Goal: Transaction & Acquisition: Download file/media

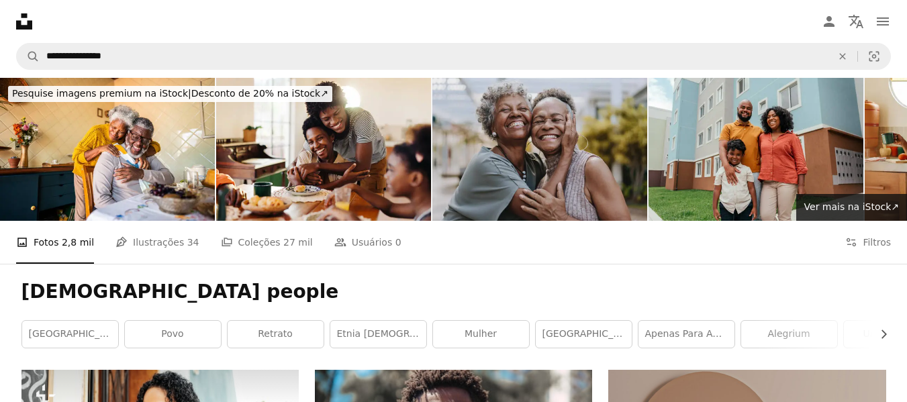
scroll to position [5077, 0]
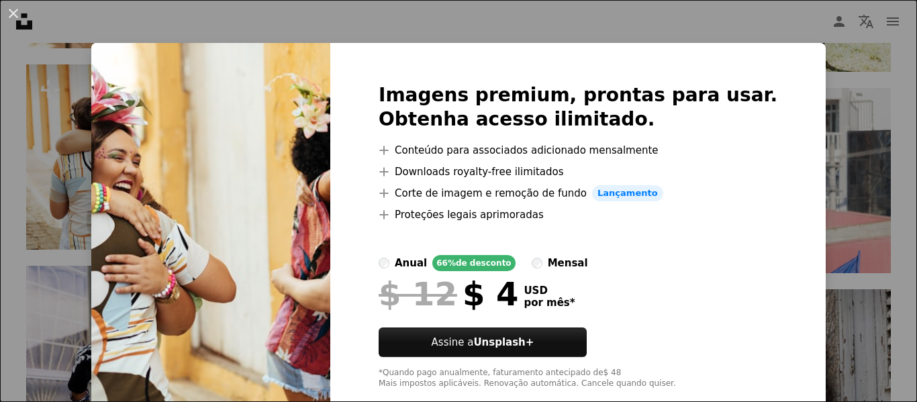
click at [13, 13] on button "An X shape" at bounding box center [13, 13] width 16 height 16
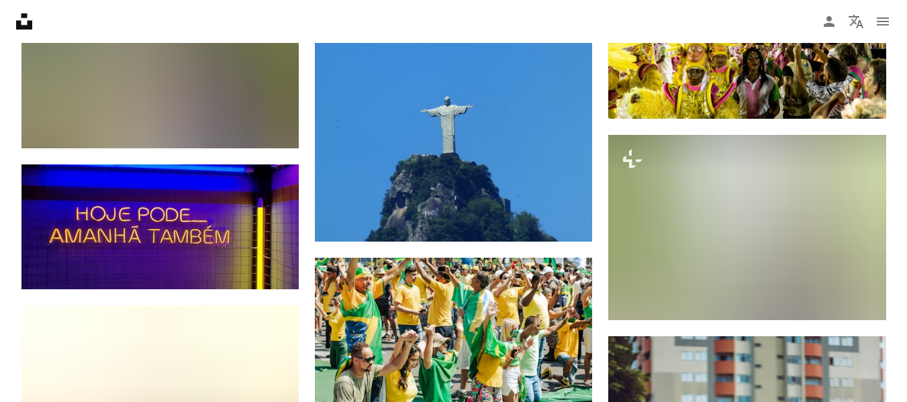
scroll to position [11251, 0]
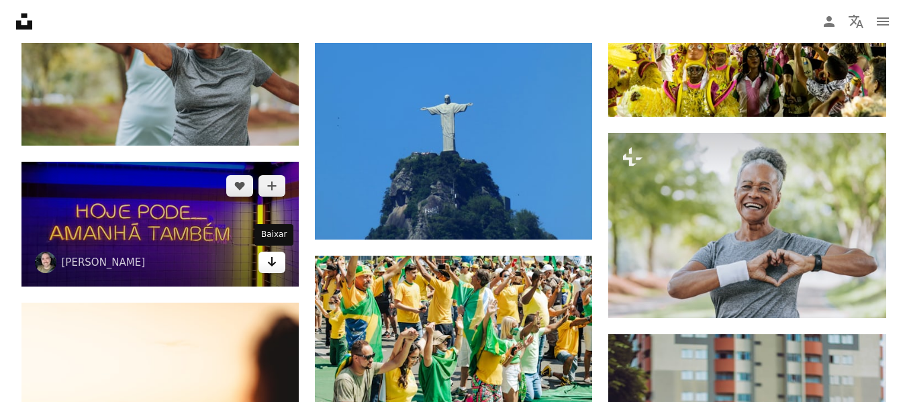
click at [275, 263] on icon "Arrow pointing down" at bounding box center [271, 262] width 11 height 16
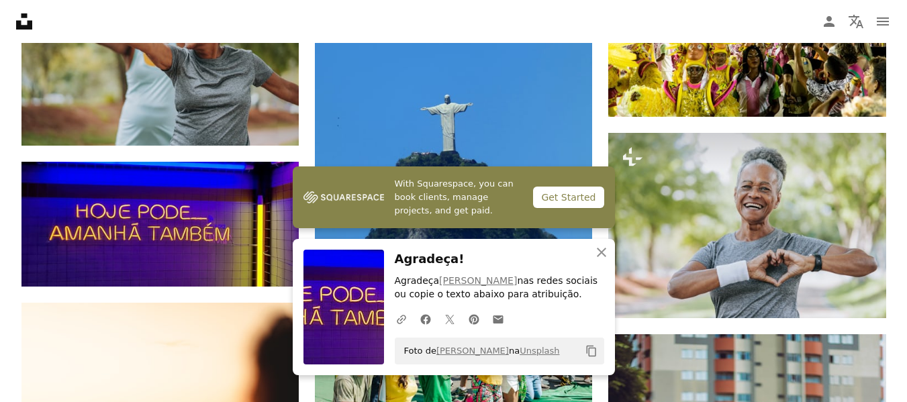
click at [601, 255] on icon "An X shape" at bounding box center [601, 252] width 16 height 16
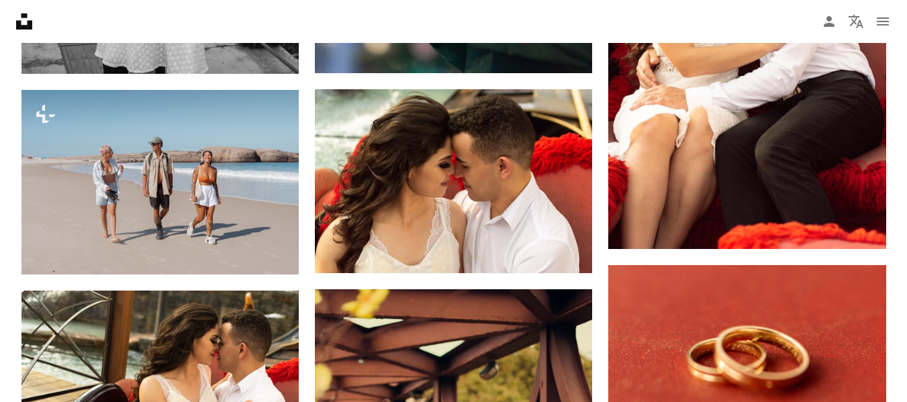
scroll to position [0, 0]
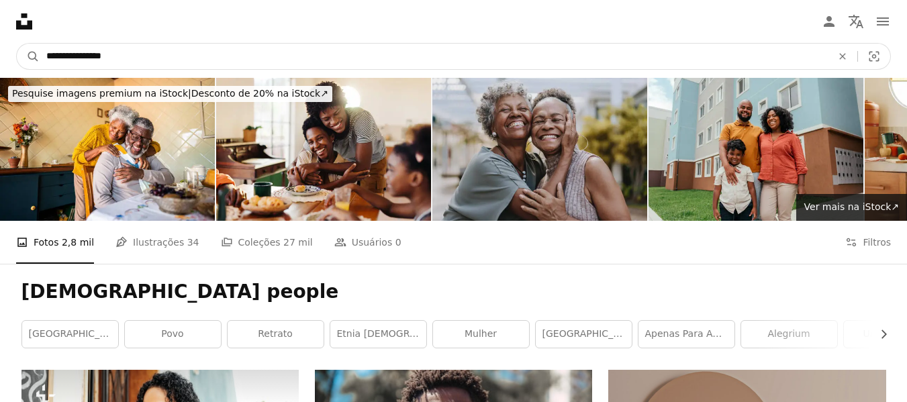
drag, startPoint x: 123, startPoint y: 56, endPoint x: 84, endPoint y: 55, distance: 38.9
click at [84, 55] on input "**********" at bounding box center [434, 57] width 788 height 26
type input "**********"
click at [17, 44] on button "A magnifying glass" at bounding box center [28, 57] width 23 height 26
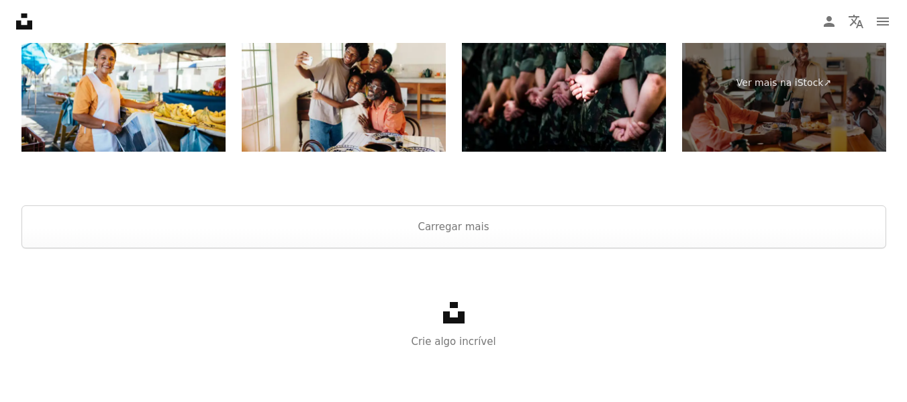
scroll to position [2604, 0]
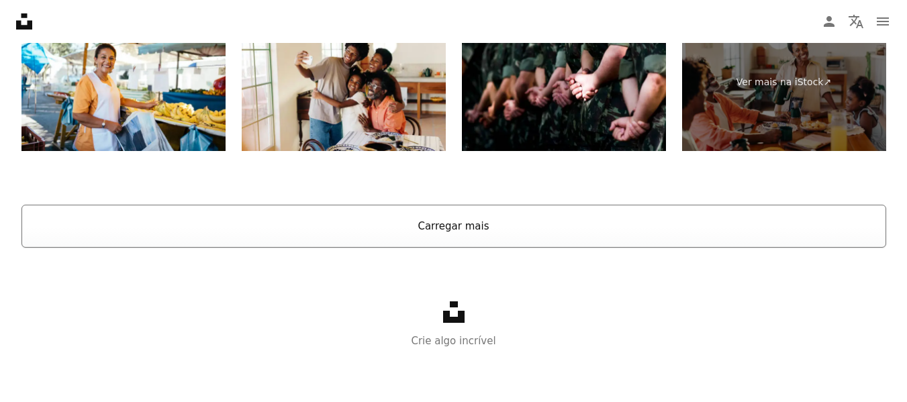
click at [502, 226] on button "Carregar mais" at bounding box center [453, 226] width 864 height 43
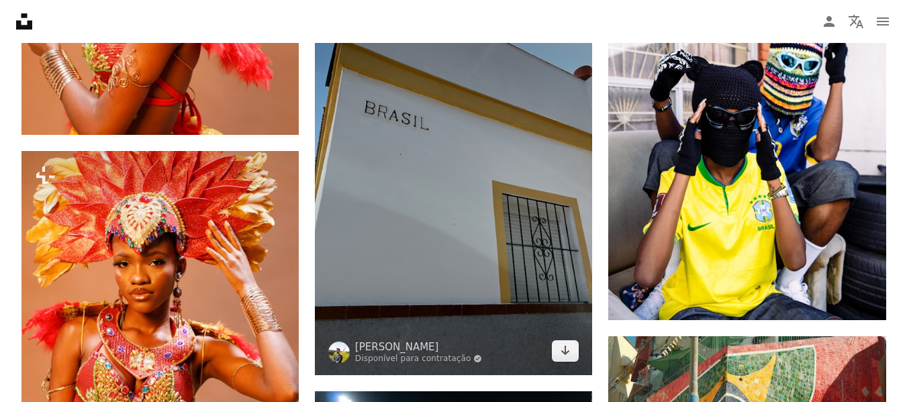
scroll to position [9186, 0]
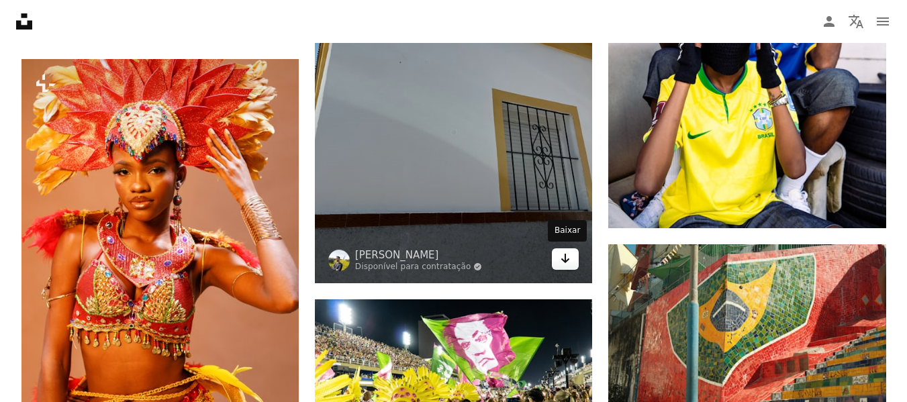
click at [566, 254] on icon "Arrow pointing down" at bounding box center [565, 258] width 11 height 16
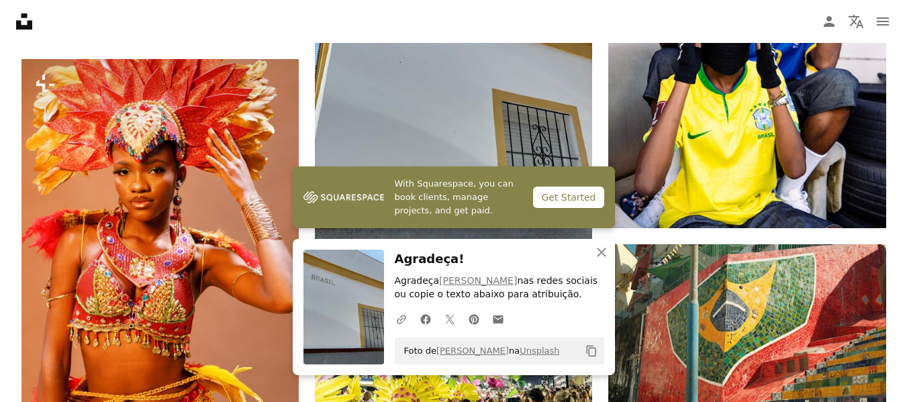
click at [600, 251] on icon "button" at bounding box center [601, 252] width 9 height 9
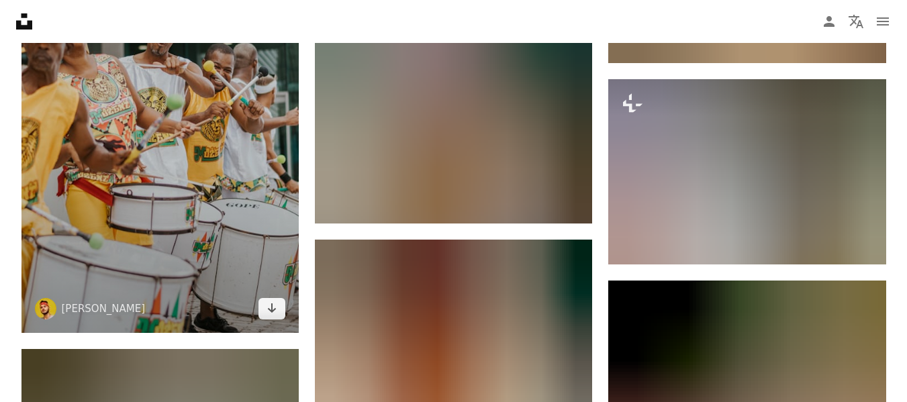
scroll to position [16698, 0]
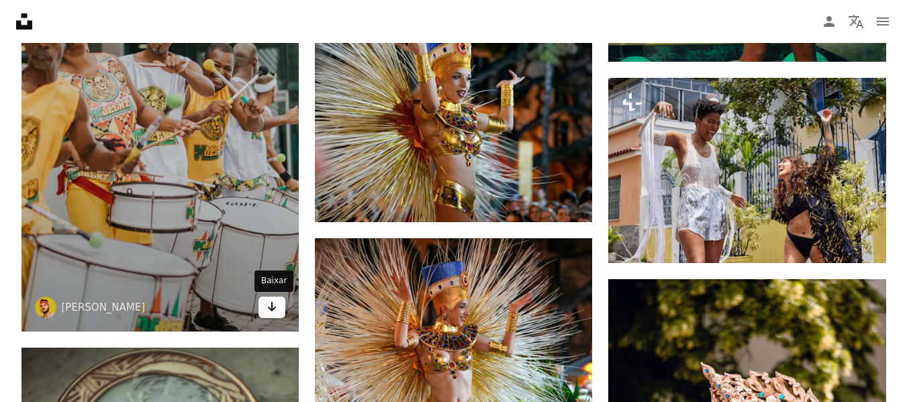
click at [264, 305] on link "Arrow pointing down" at bounding box center [271, 307] width 27 height 21
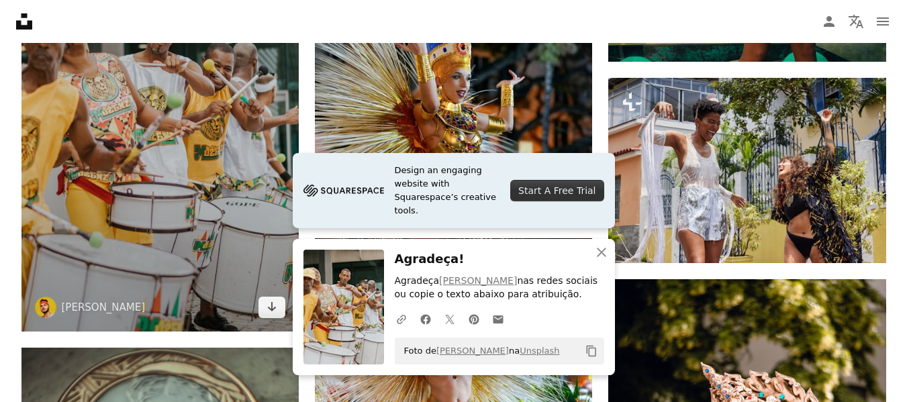
scroll to position [16347, 0]
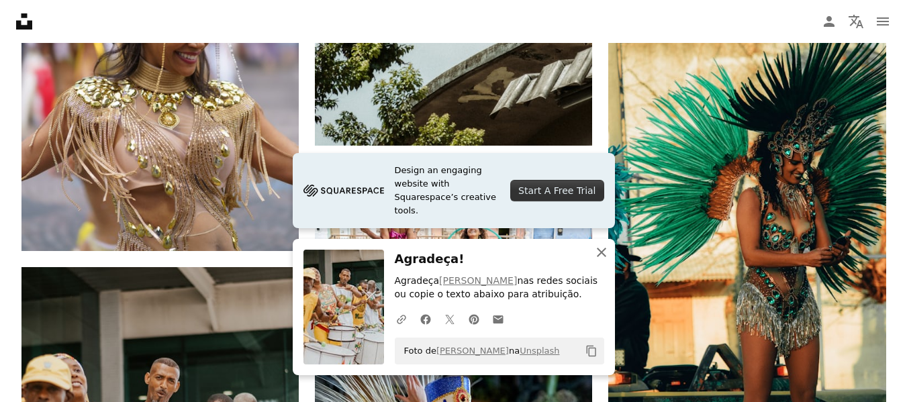
click at [600, 252] on icon "button" at bounding box center [601, 252] width 9 height 9
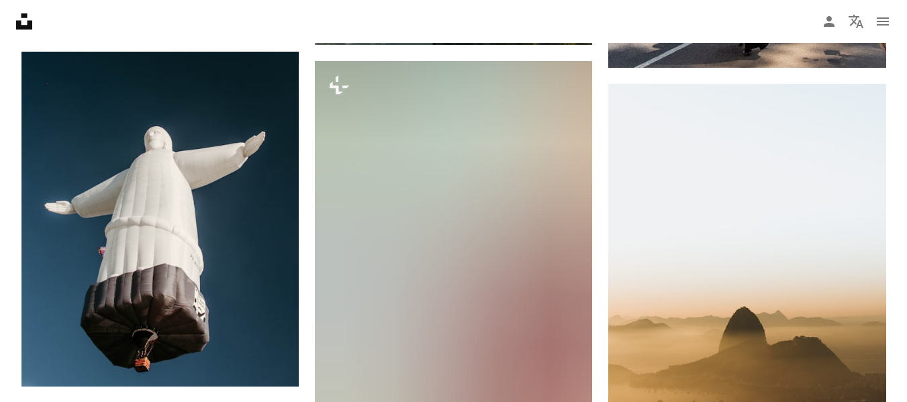
scroll to position [20271, 0]
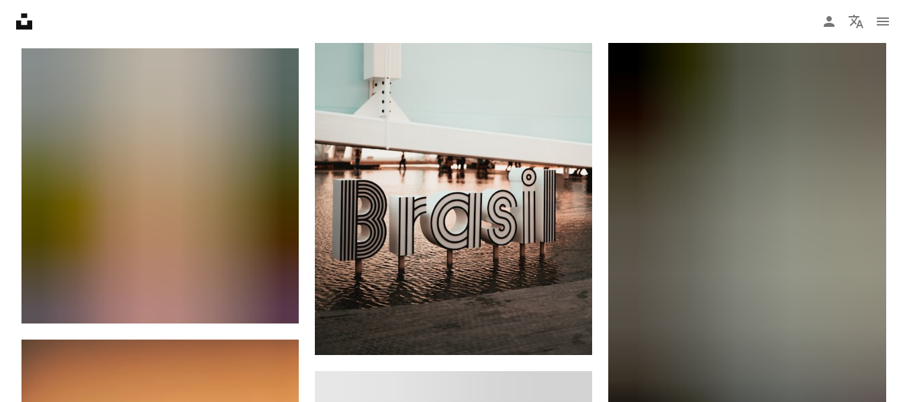
scroll to position [20969, 0]
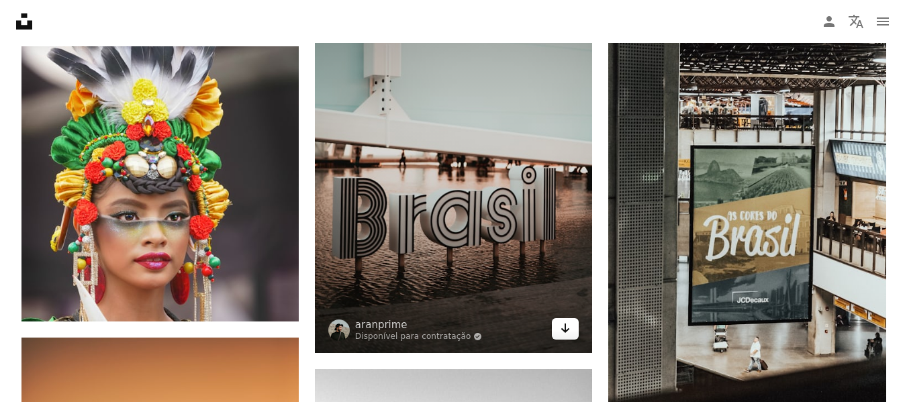
click at [574, 327] on link "Arrow pointing down" at bounding box center [565, 328] width 27 height 21
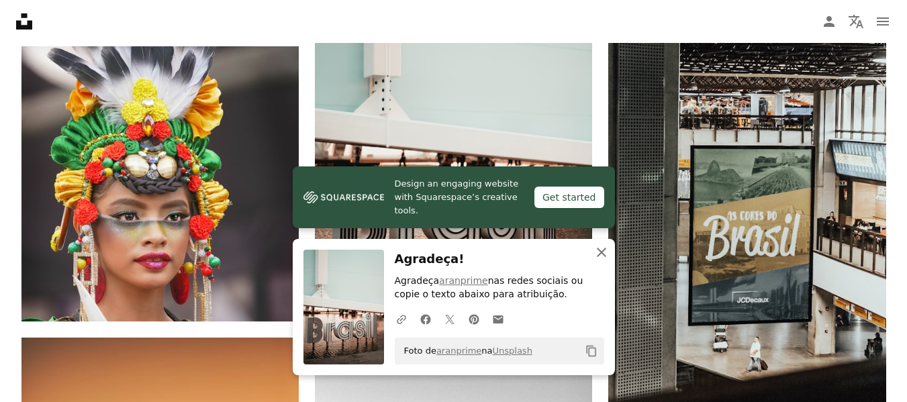
click at [603, 253] on icon "An X shape" at bounding box center [601, 252] width 16 height 16
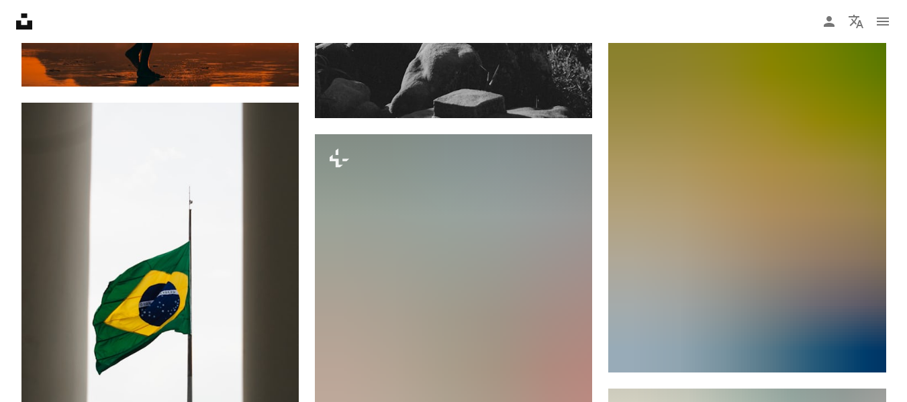
scroll to position [21640, 0]
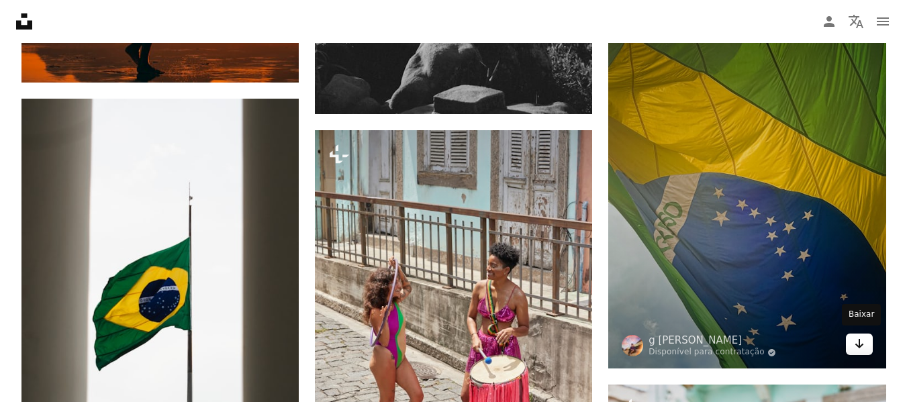
click at [860, 347] on icon "Arrow pointing down" at bounding box center [859, 344] width 11 height 16
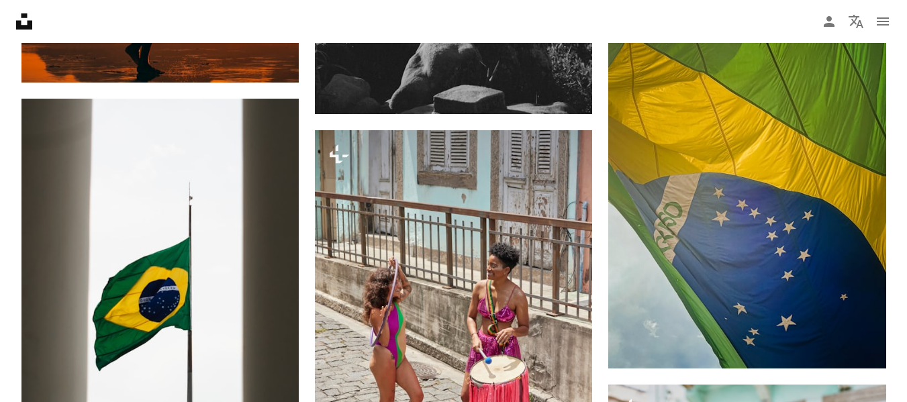
scroll to position [0, 0]
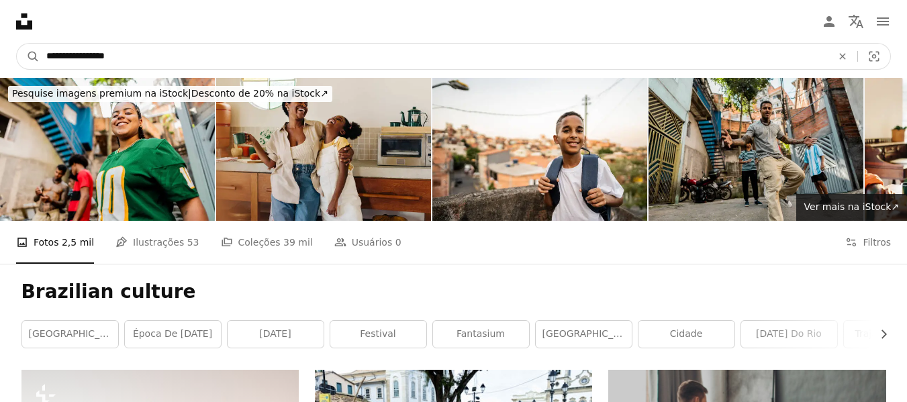
click at [85, 59] on input "**********" at bounding box center [434, 57] width 788 height 26
type input "**********"
click at [17, 44] on button "A magnifying glass" at bounding box center [28, 57] width 23 height 26
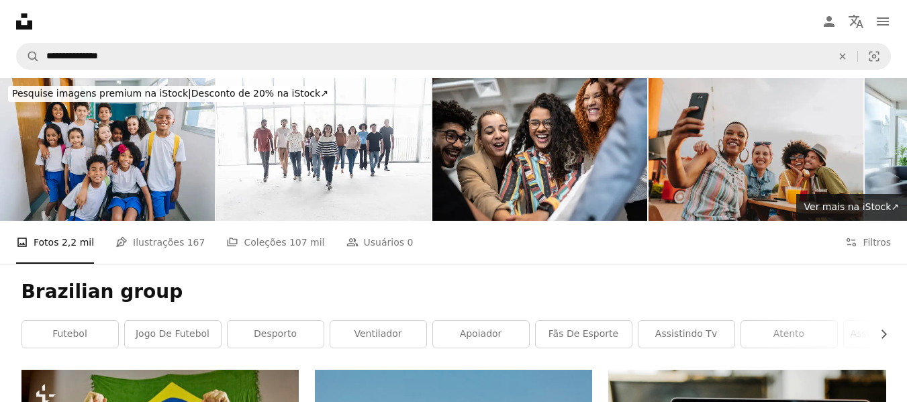
click at [713, 283] on h1 "Brazilian group" at bounding box center [453, 292] width 864 height 24
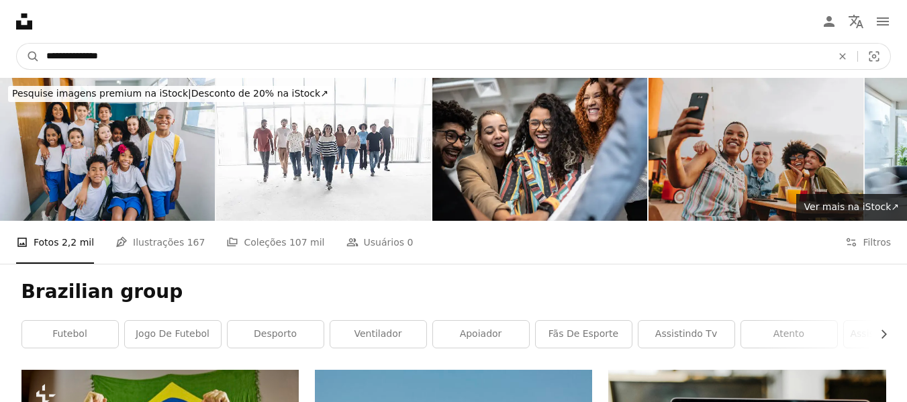
drag, startPoint x: 98, startPoint y: 52, endPoint x: 81, endPoint y: 48, distance: 17.3
click at [81, 48] on input "**********" at bounding box center [434, 57] width 788 height 26
type input "**********"
click at [17, 44] on button "A magnifying glass" at bounding box center [28, 57] width 23 height 26
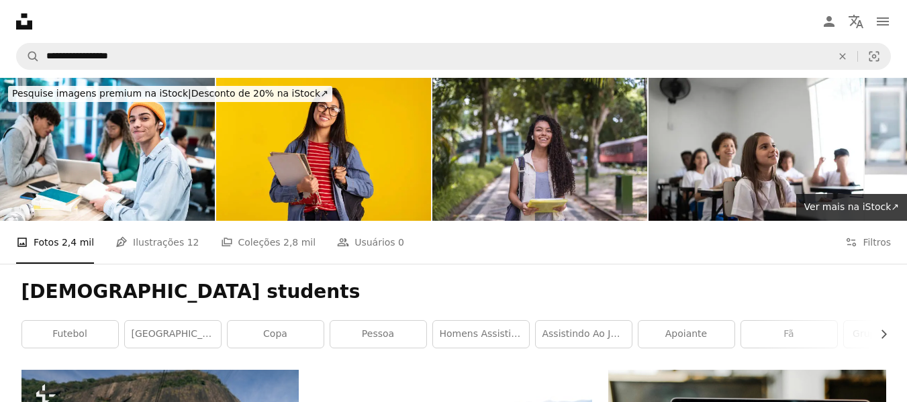
click at [621, 301] on h1 "[DEMOGRAPHIC_DATA] students" at bounding box center [453, 292] width 864 height 24
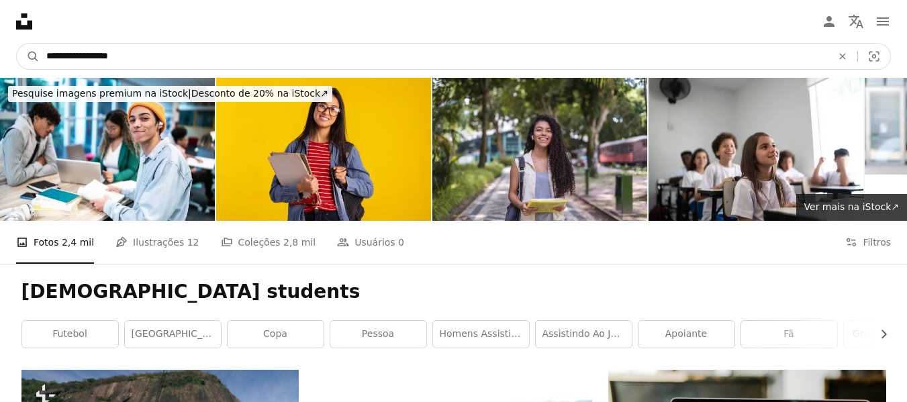
drag, startPoint x: 83, startPoint y: 56, endPoint x: 168, endPoint y: 51, distance: 84.7
click at [168, 51] on input "**********" at bounding box center [434, 57] width 788 height 26
type input "**********"
click at [17, 44] on button "A magnifying glass" at bounding box center [28, 57] width 23 height 26
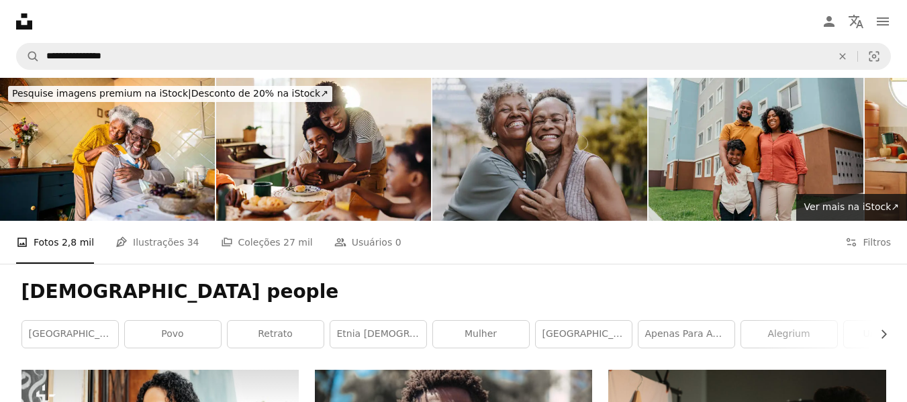
click at [681, 26] on nav "Unsplash logo Página inicial da Unsplash A photo Pen Tool A compass A stack of …" at bounding box center [453, 21] width 907 height 43
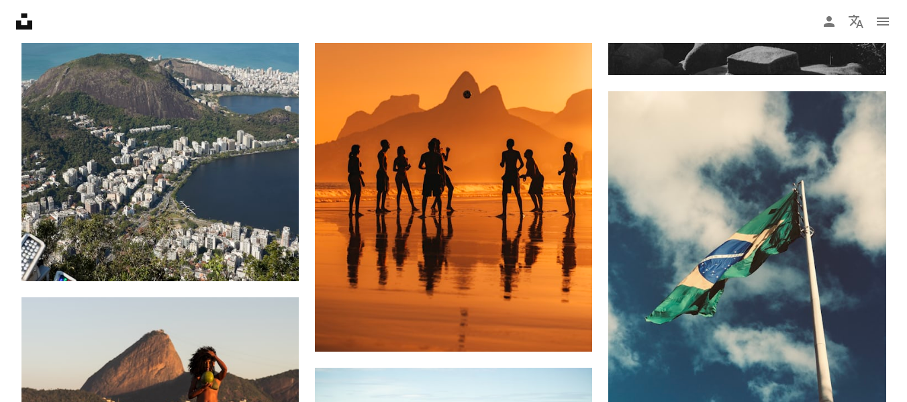
scroll to position [10712, 0]
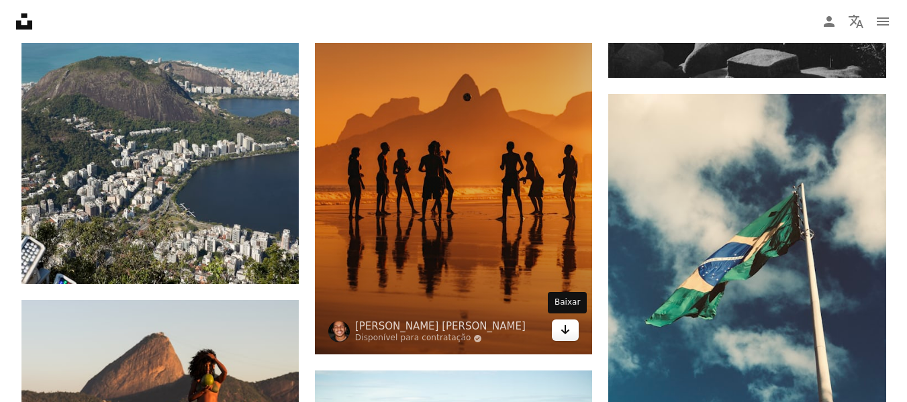
click at [574, 331] on link "Arrow pointing down" at bounding box center [565, 329] width 27 height 21
